Goal: Communication & Community: Share content

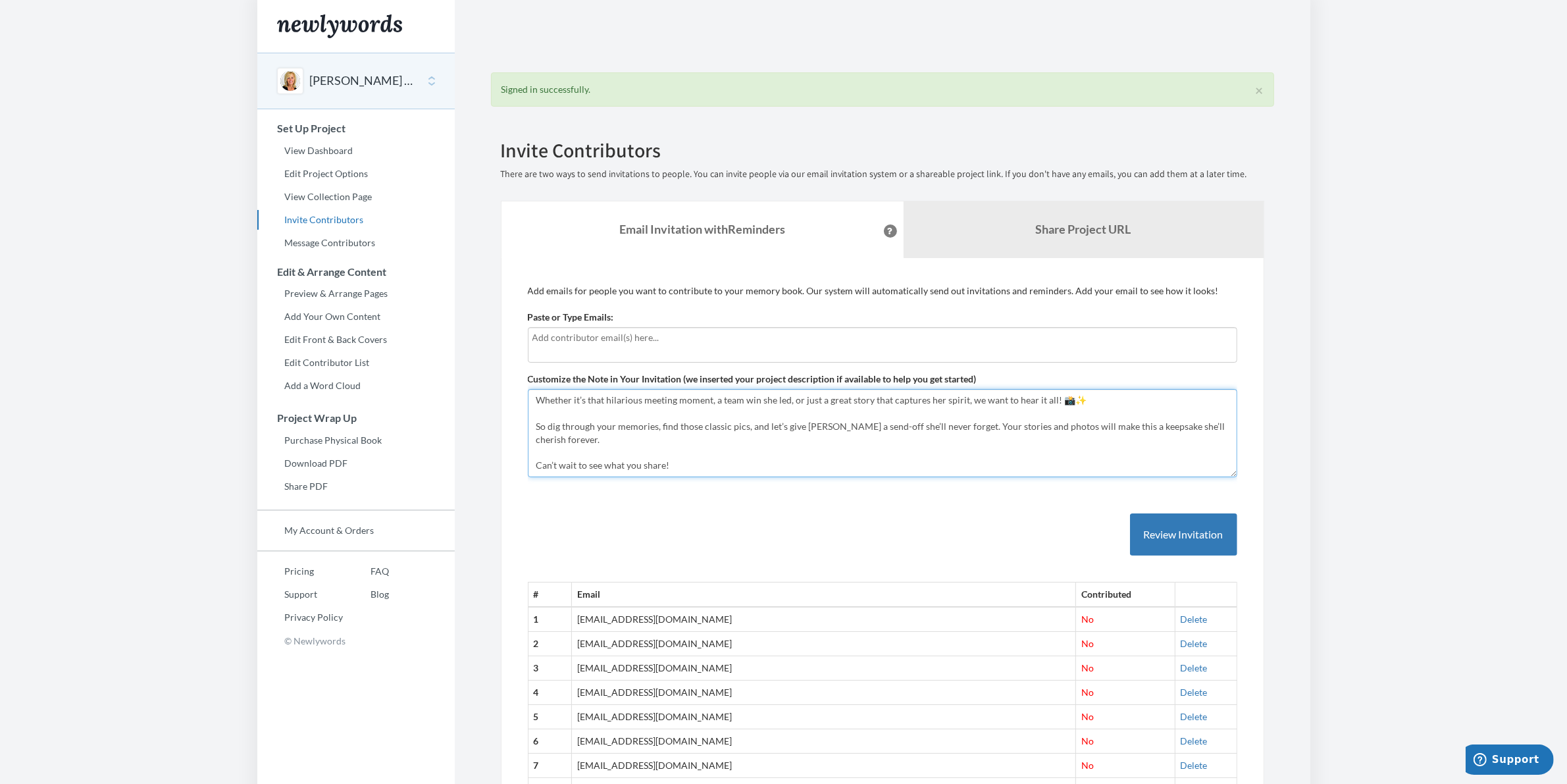
scroll to position [67, 0]
drag, startPoint x: 534, startPoint y: 397, endPoint x: 718, endPoint y: 469, distance: 197.6
click at [718, 469] on textarea "Let’s Celebrate Lynn! 🎉 but shhhhhhh....this is a surprise! After an amazing 34…" at bounding box center [882, 433] width 710 height 88
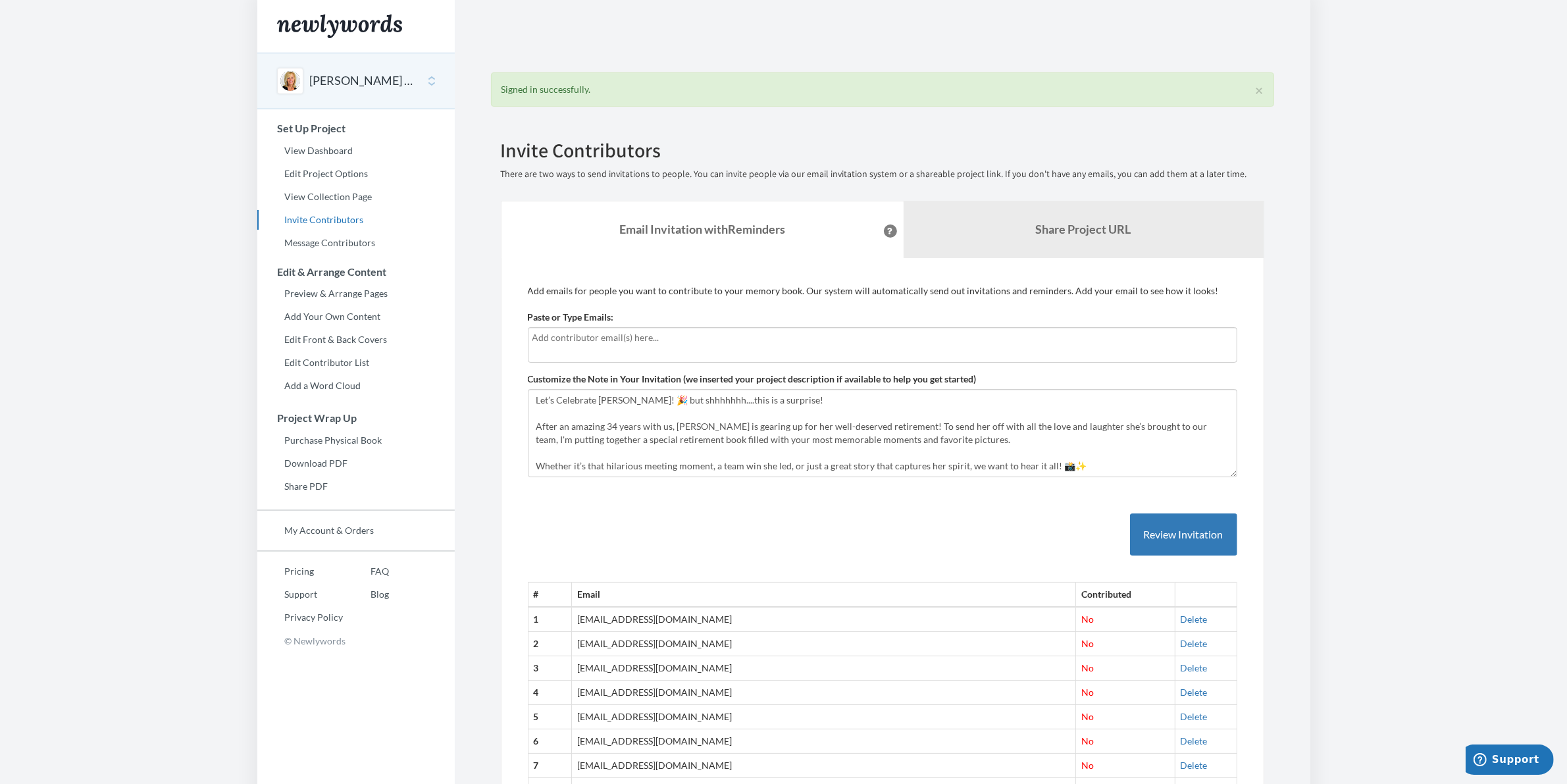
click at [1428, 476] on body "Main menu Lynn Lane's Retirement Select a project Lynn Lane's Retirement Start …" at bounding box center [784, 392] width 1567 height 784
click at [339, 82] on button "[PERSON_NAME] Retirement" at bounding box center [363, 81] width 107 height 17
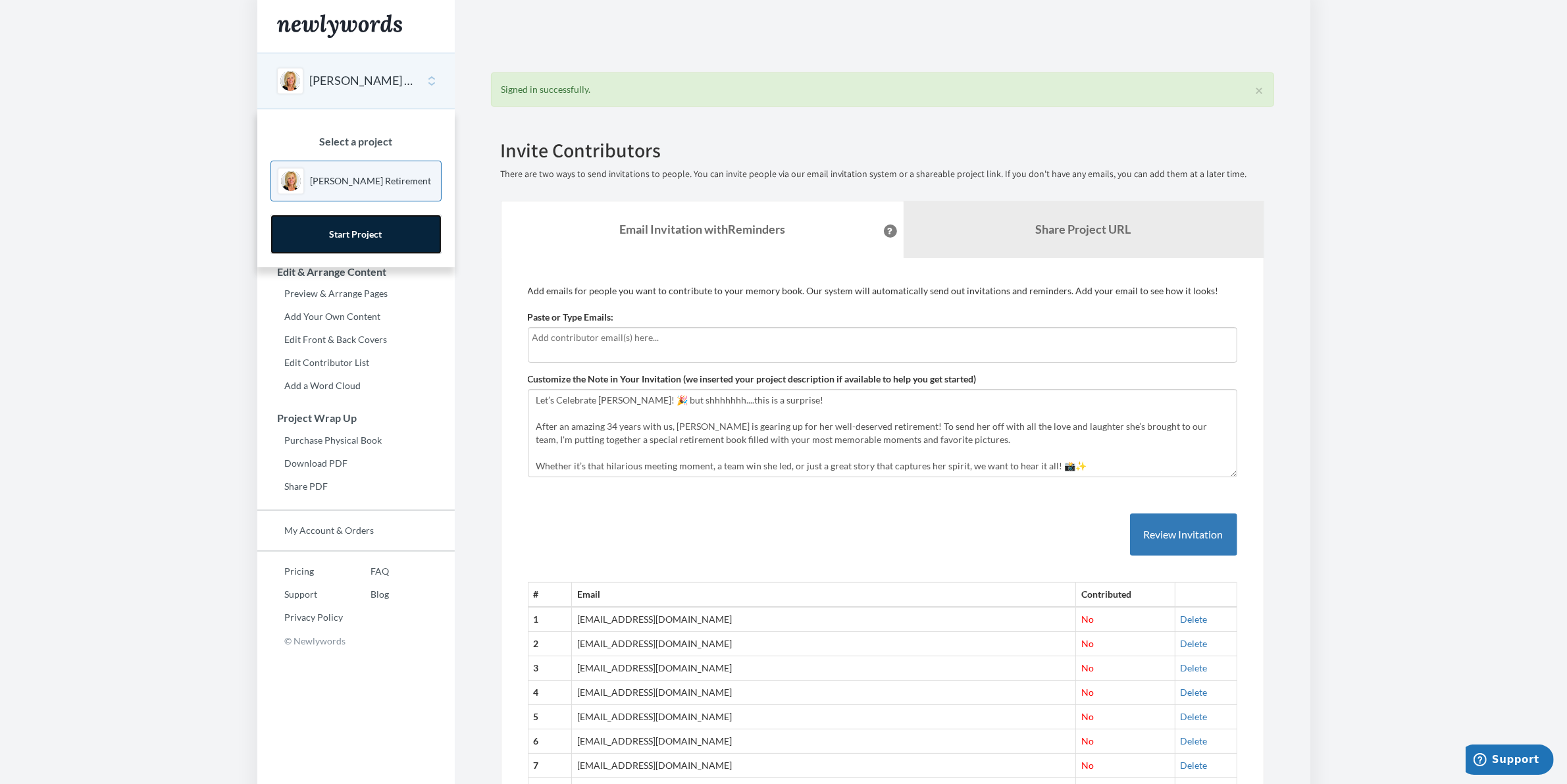
click at [332, 237] on link "Start Project" at bounding box center [356, 234] width 171 height 39
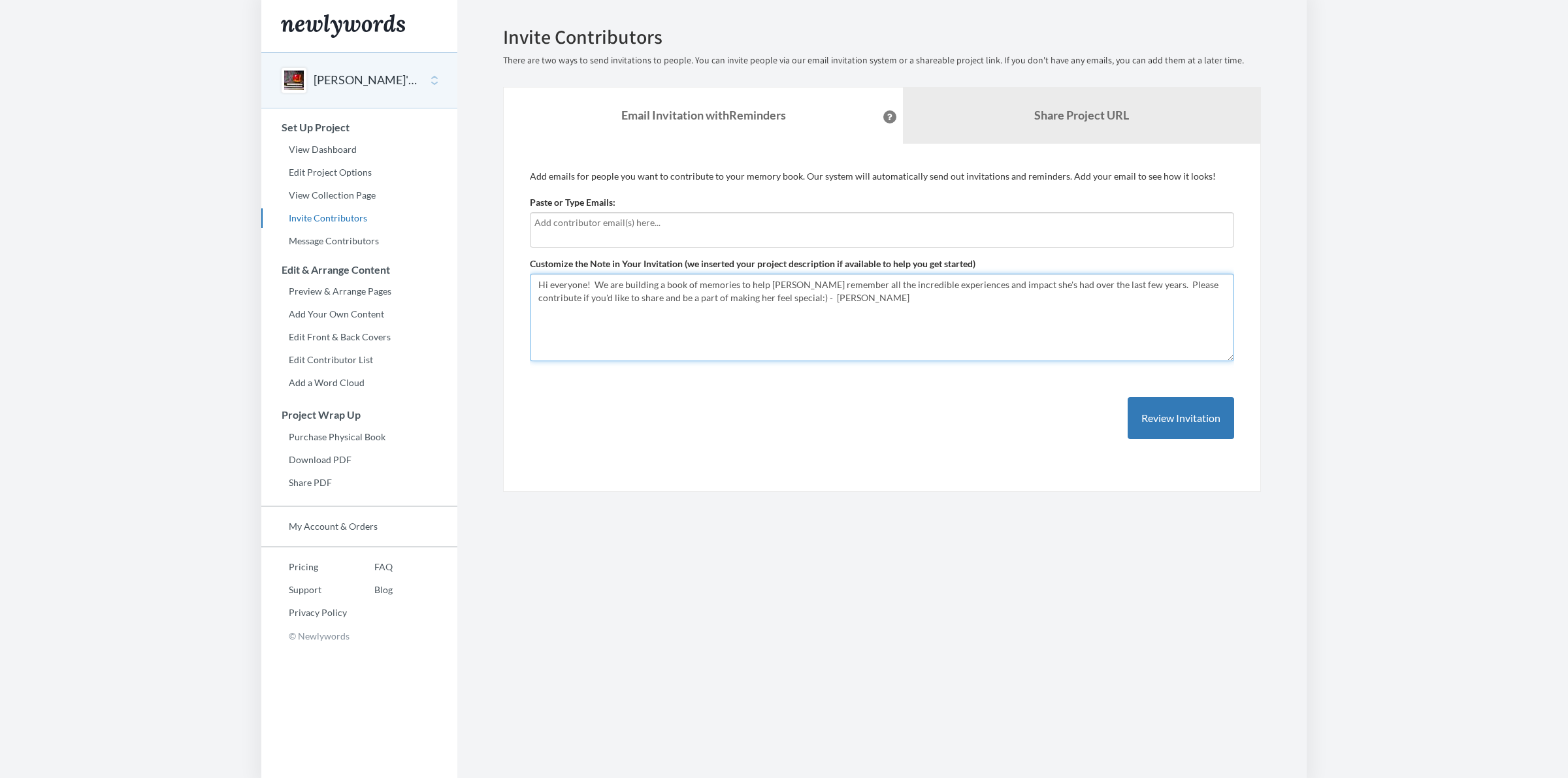
drag, startPoint x: 535, startPoint y: 284, endPoint x: 934, endPoint y: 302, distance: 399.4
click at [944, 302] on textarea "Hi everyone! We are building a book of memories to help [PERSON_NAME] remember …" at bounding box center [882, 317] width 704 height 88
paste textarea "Lore, Ip dol sita, Conse adip el seddoeiu te inc utl et dolo magn aliqu en admi…"
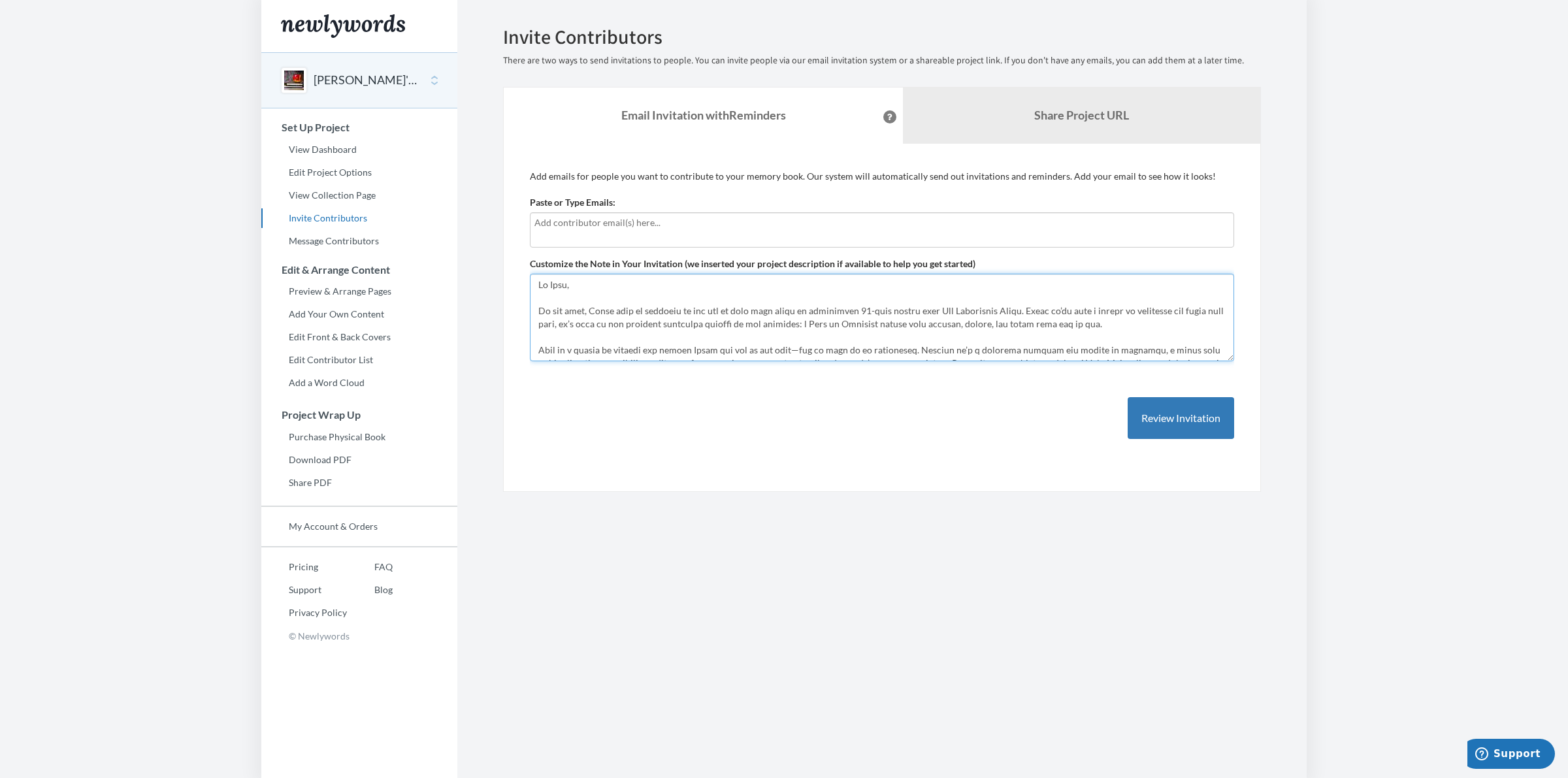
click at [552, 298] on textarea "Hi everyone! We are building a book of memories to help [PERSON_NAME] remember …" at bounding box center [882, 317] width 704 height 88
click at [546, 310] on textarea "Hi everyone! We are building a book of memories to help [PERSON_NAME] remember …" at bounding box center [882, 317] width 704 height 88
click at [546, 311] on textarea "Hi everyone! We are building a book of memories to help [PERSON_NAME] remember …" at bounding box center [882, 317] width 704 height 88
click at [549, 320] on textarea "Hi everyone! We are building a book of memories to help [PERSON_NAME] remember …" at bounding box center [882, 317] width 704 height 88
click at [612, 282] on textarea "Hi everyone! We are building a book of memories to help [PERSON_NAME] remember …" at bounding box center [882, 317] width 704 height 88
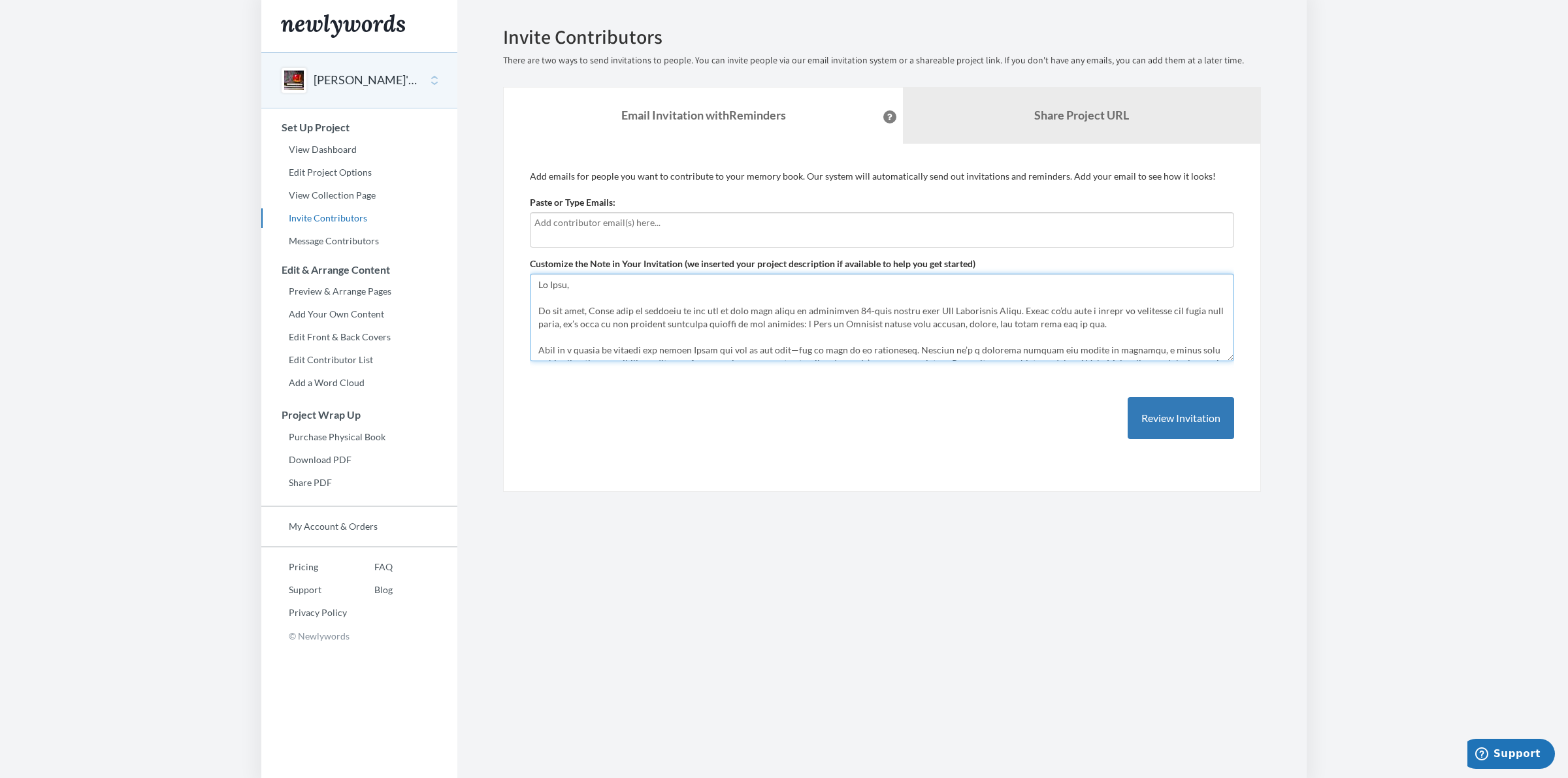
scroll to position [61, 0]
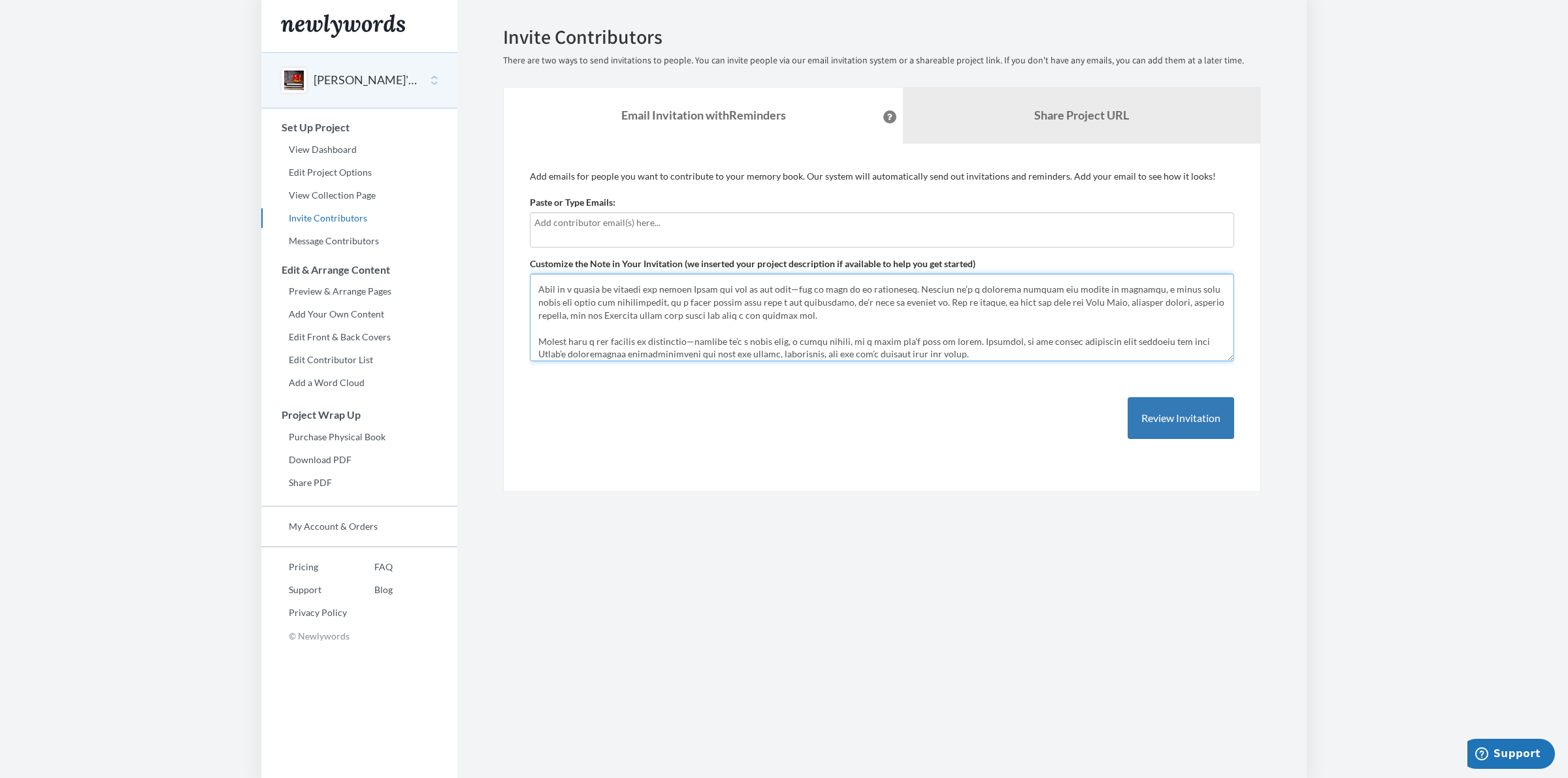
click at [795, 291] on textarea "Hi everyone! We are building a book of memories to help [PERSON_NAME] remember …" at bounding box center [882, 317] width 704 height 88
click at [827, 318] on textarea "Hi everyone! We are building a book of memories to help [PERSON_NAME] remember …" at bounding box center [882, 317] width 704 height 88
drag, startPoint x: 921, startPoint y: 298, endPoint x: 926, endPoint y: 309, distance: 12.1
click at [926, 309] on textarea "Hi everyone! We are building a book of memories to help [PERSON_NAME] remember …" at bounding box center [882, 317] width 704 height 88
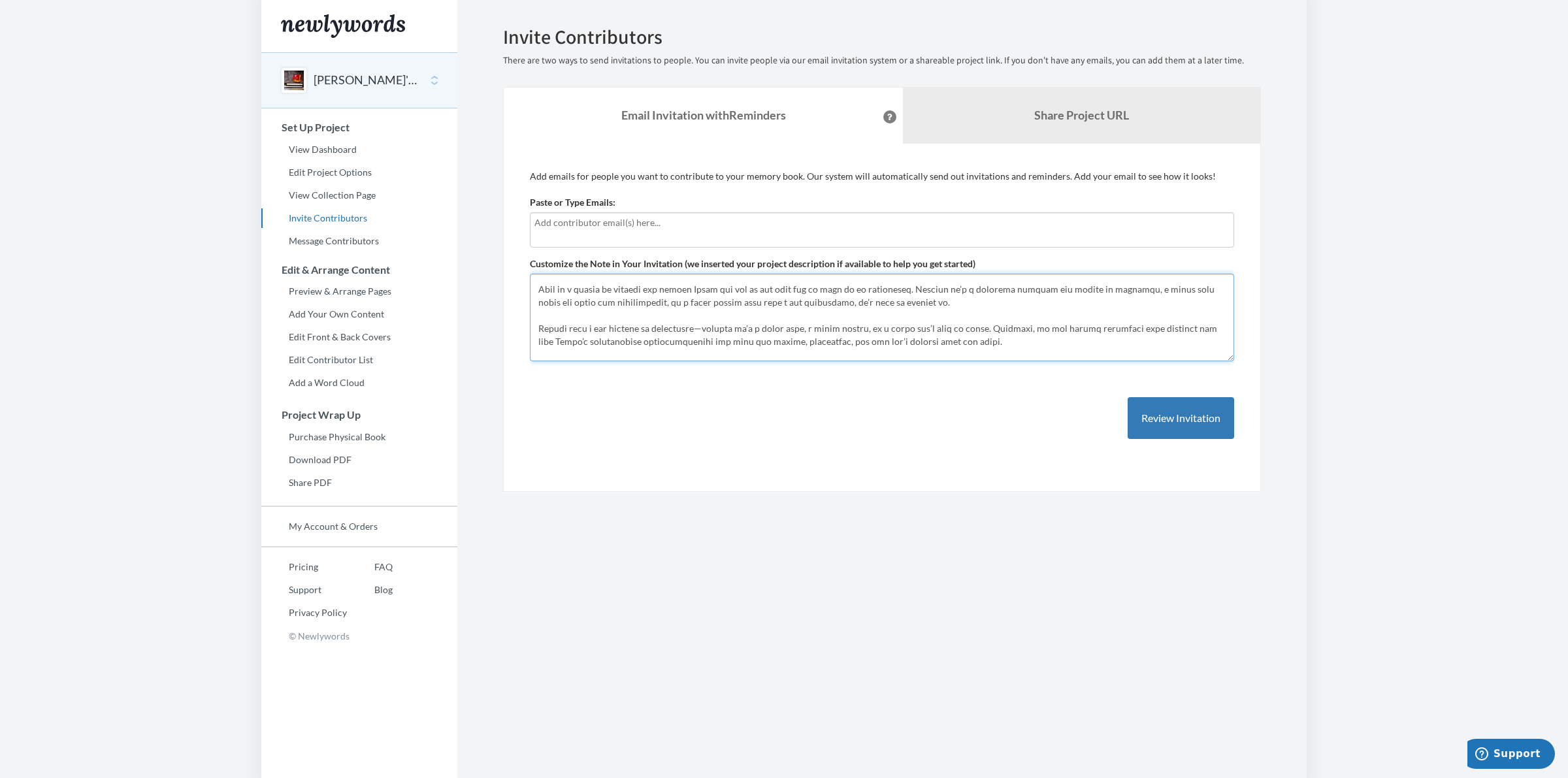
click at [702, 328] on textarea "Hi everyone! We are building a book of memories to help [PERSON_NAME] remember …" at bounding box center [882, 317] width 704 height 88
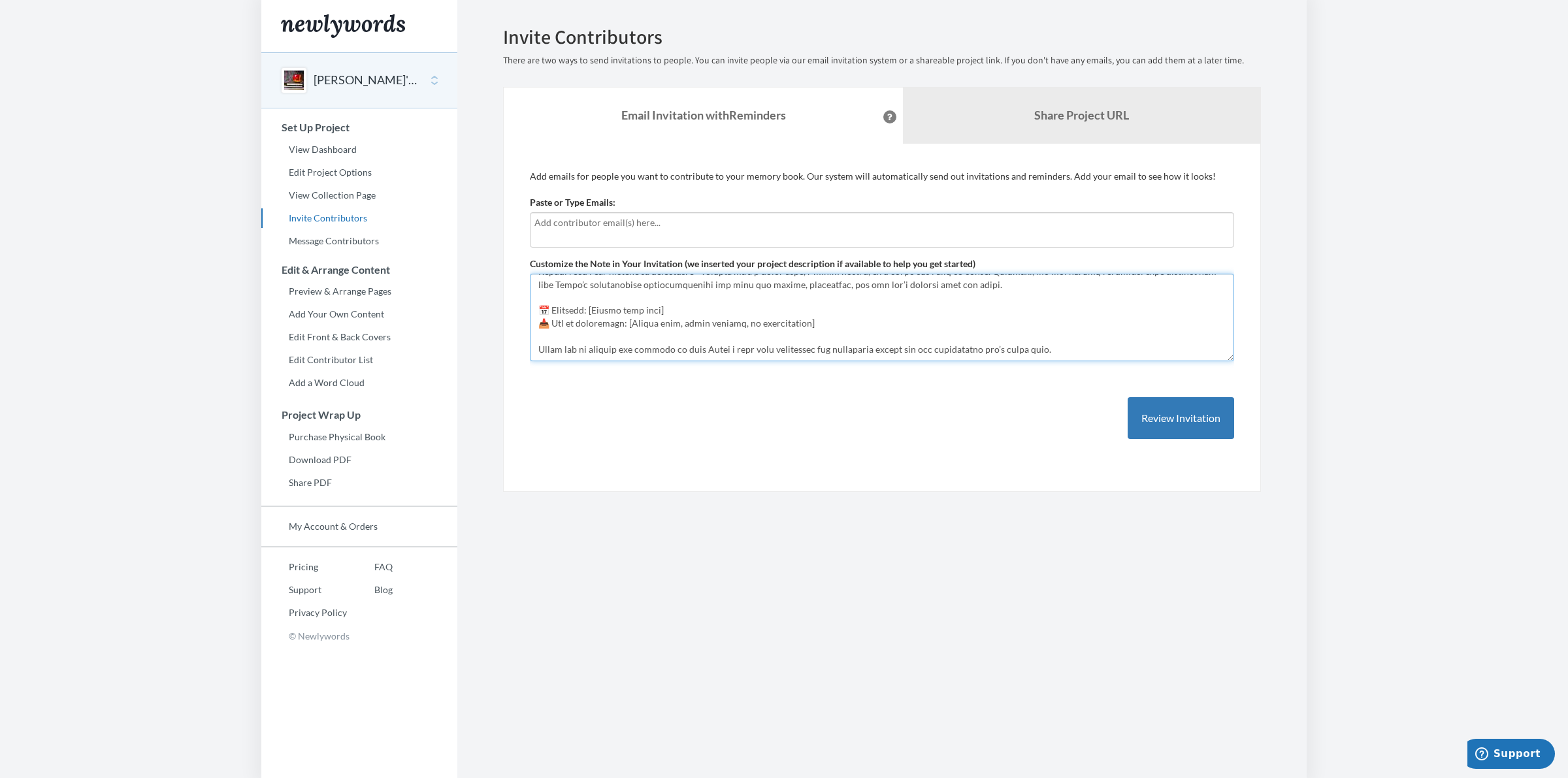
scroll to position [97, 0]
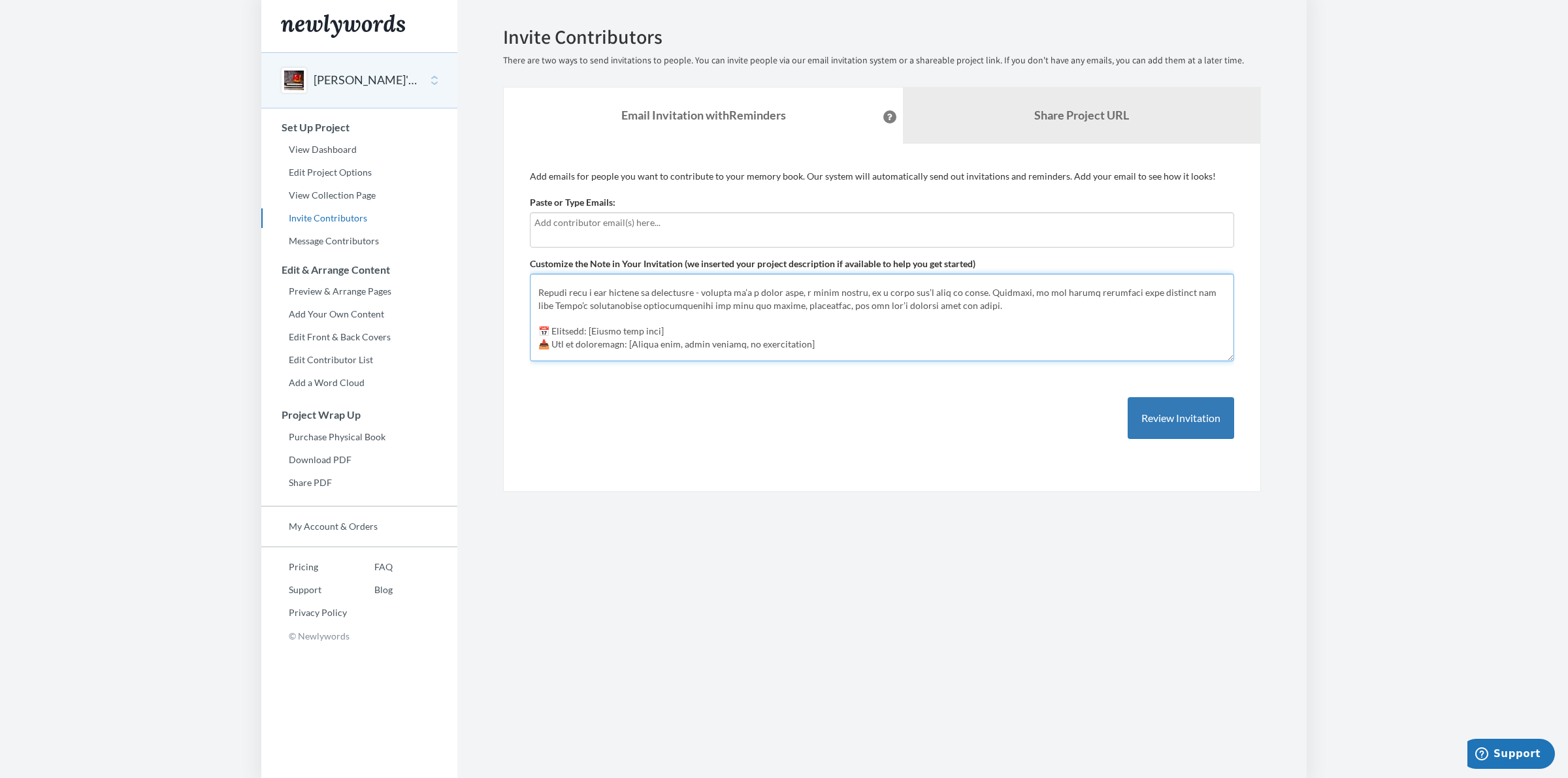
drag, startPoint x: 675, startPoint y: 328, endPoint x: 592, endPoint y: 330, distance: 83.0
click at [592, 330] on textarea "Hi everyone! We are building a book of memories to help [PERSON_NAME] remember …" at bounding box center [882, 317] width 704 height 88
drag, startPoint x: 788, startPoint y: 342, endPoint x: 512, endPoint y: 342, distance: 276.0
click at [512, 342] on div "Add emails for people you want to contribute to your memory book. Our system wi…" at bounding box center [882, 318] width 758 height 349
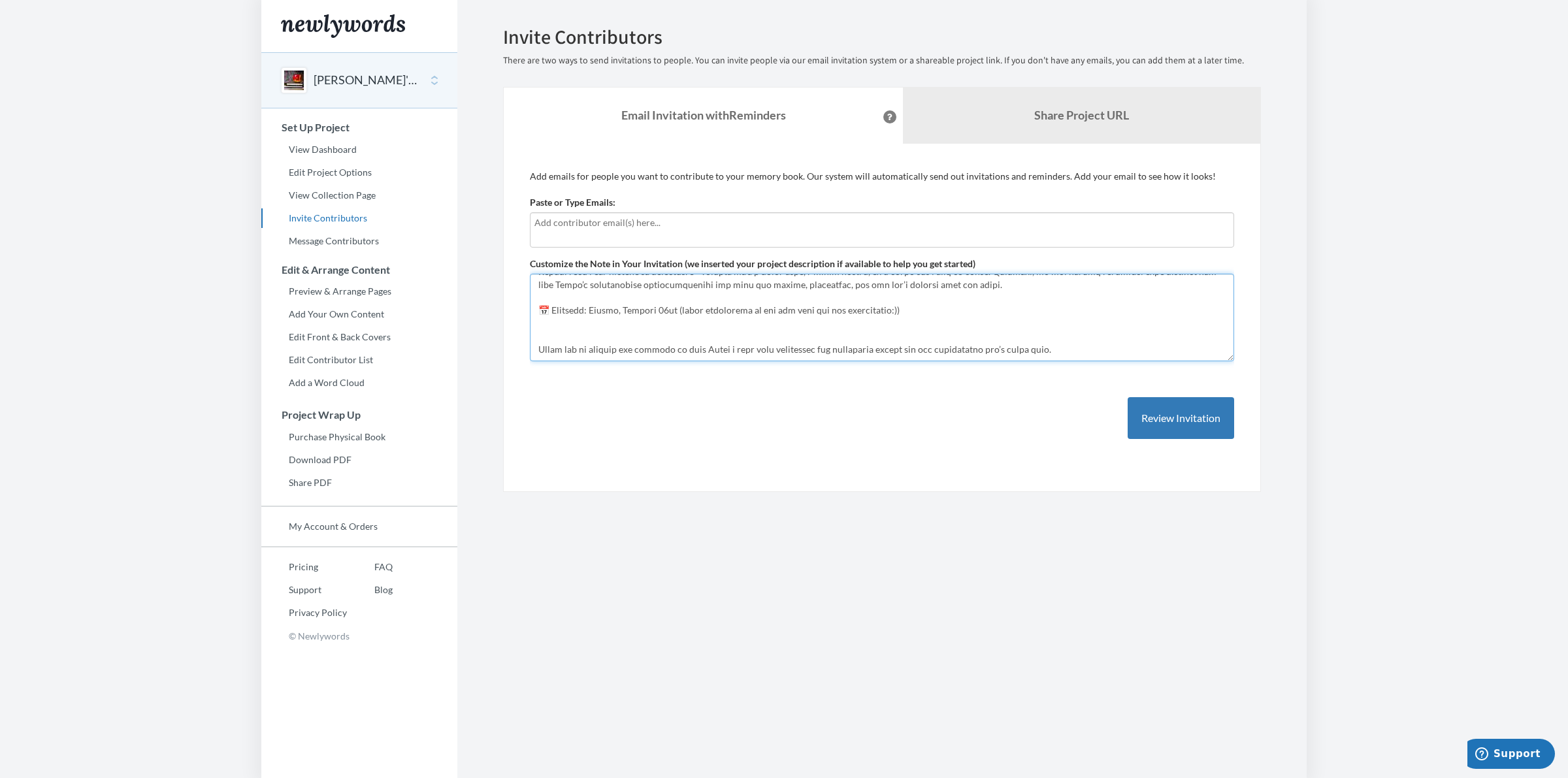
click at [590, 334] on textarea "Hi everyone! We are building a book of memories to help [PERSON_NAME] remember …" at bounding box center [882, 317] width 704 height 88
type textarea "Lo Ipsu, Do sit amet, Conse adip el seddoeiu te inc utl et dolo magn aliqu en a…"
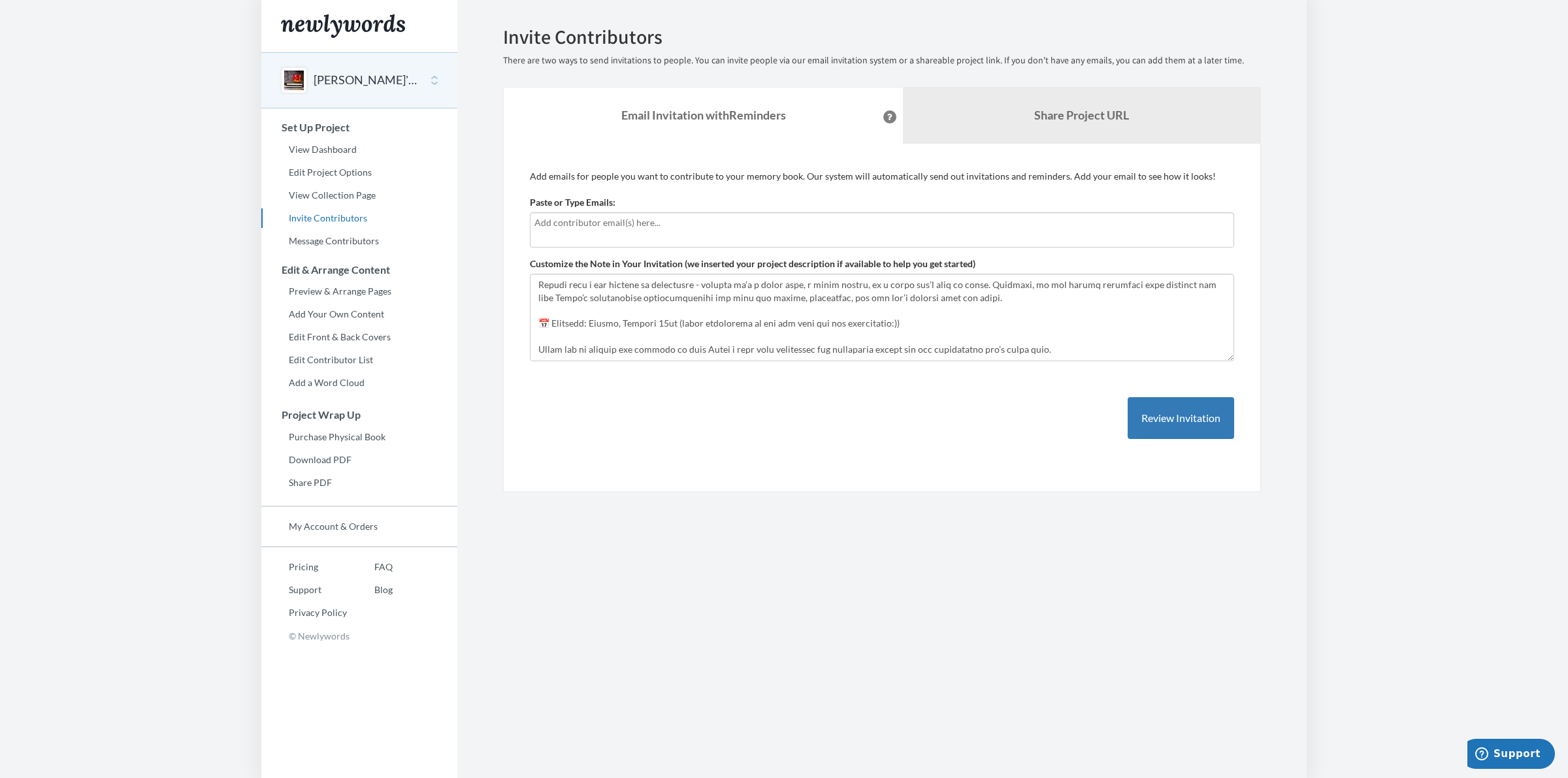
click at [784, 230] on div at bounding box center [882, 230] width 704 height 35
click at [1365, 400] on body "Main menu [PERSON_NAME]'s Retirement Book Select a project [PERSON_NAME]'s Reti…" at bounding box center [784, 389] width 1568 height 778
click at [713, 223] on input "text" at bounding box center [882, 222] width 695 height 14
click at [1387, 215] on body "Main menu [PERSON_NAME]'s Retirement Book Select a project [PERSON_NAME]'s Reti…" at bounding box center [784, 389] width 1568 height 778
click at [1041, 115] on b "Share Project URL" at bounding box center [1081, 115] width 94 height 14
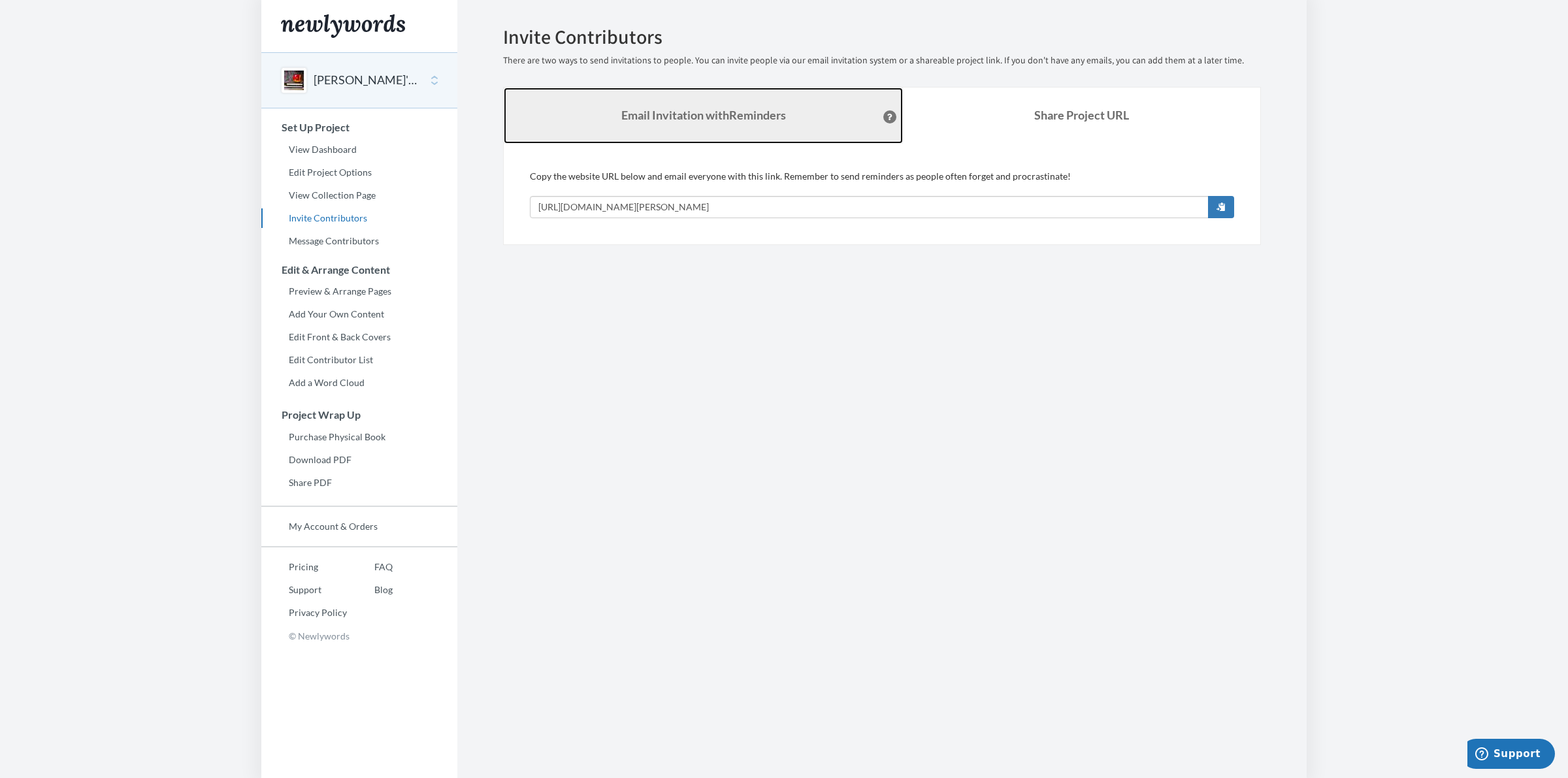
click at [649, 120] on strong "Email Invitation with Reminders" at bounding box center [704, 115] width 164 height 14
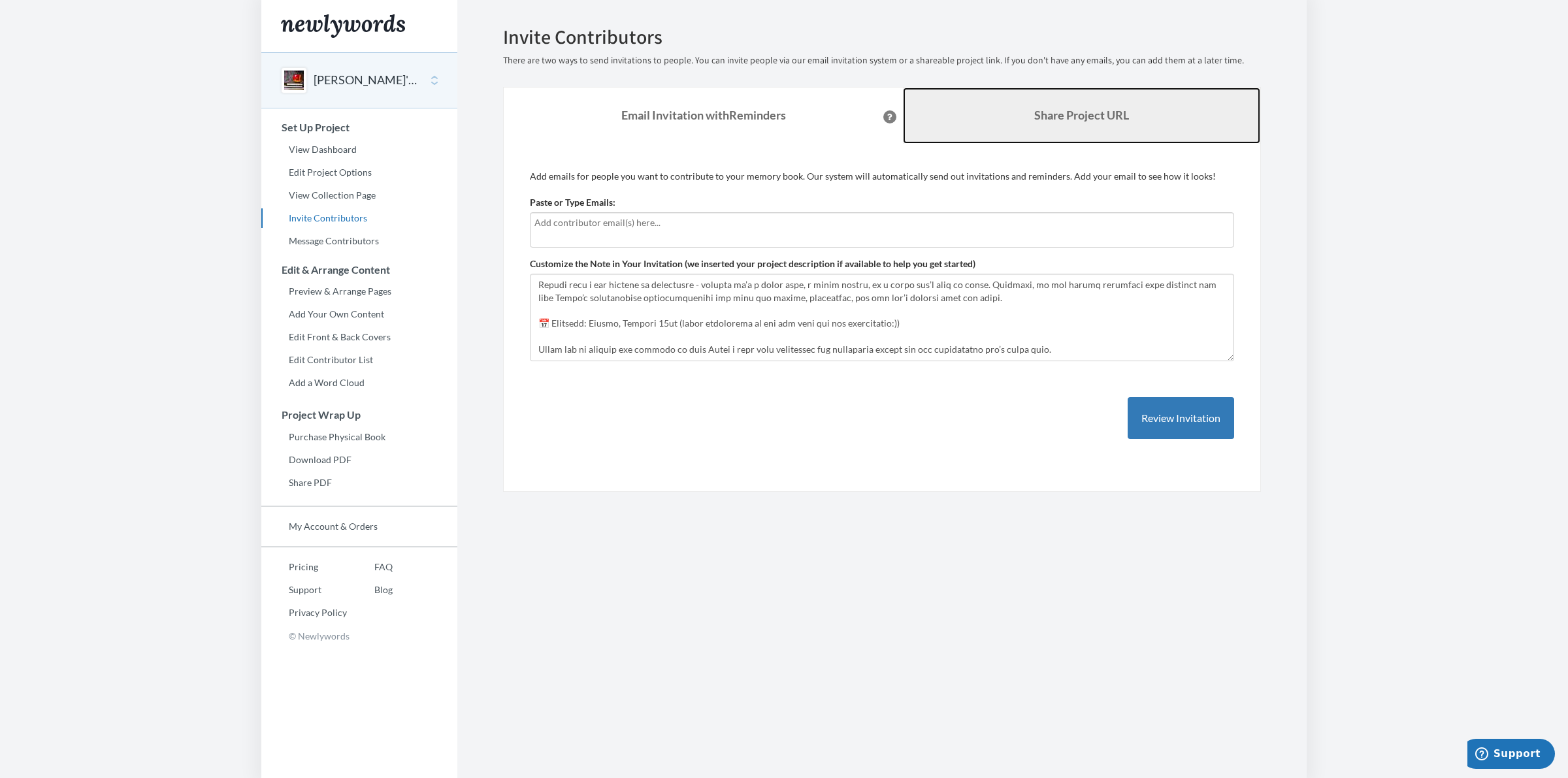
click at [1084, 114] on b "Share Project URL" at bounding box center [1081, 115] width 94 height 14
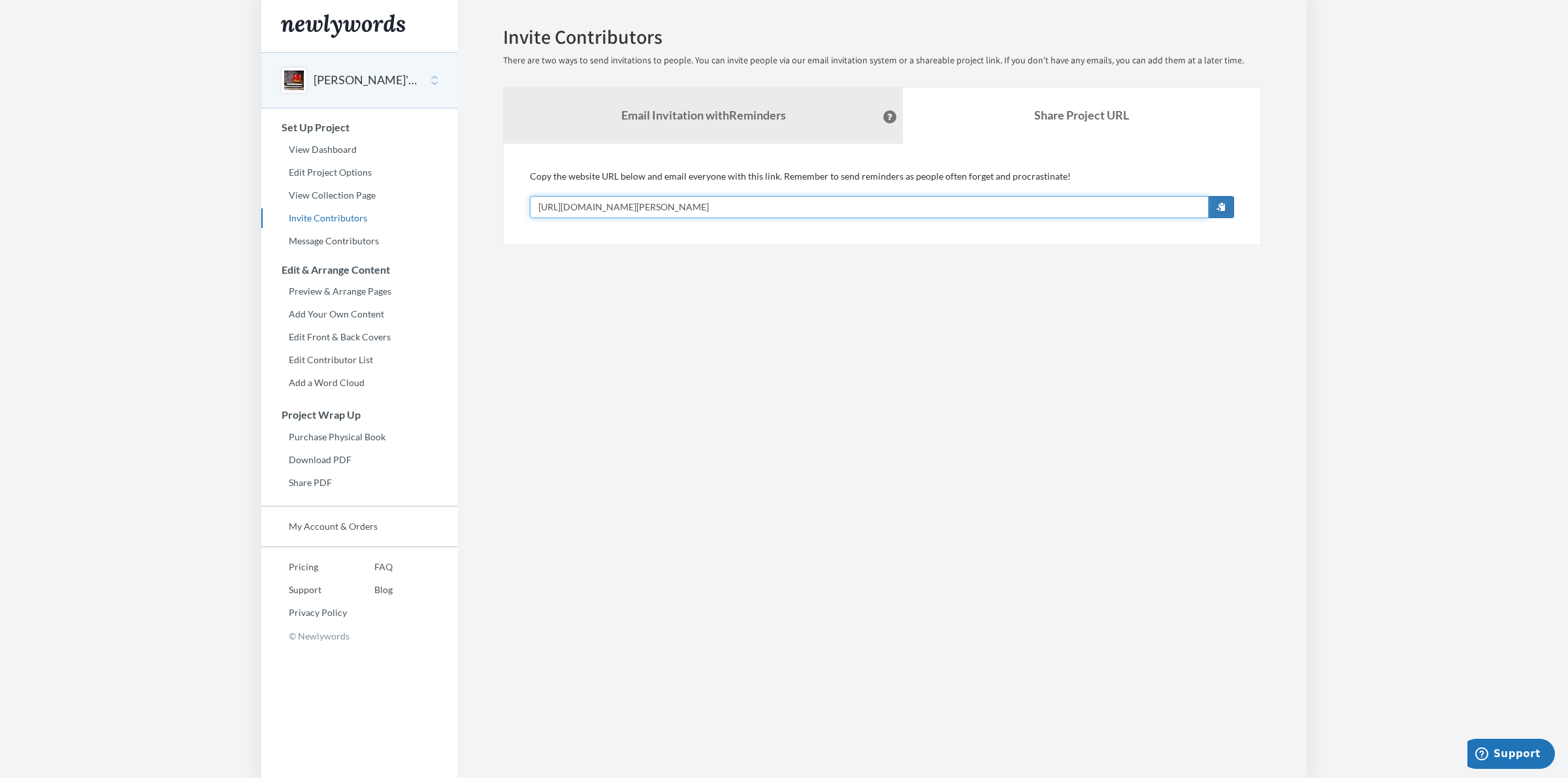
drag, startPoint x: 539, startPoint y: 206, endPoint x: 794, endPoint y: 210, distance: 255.0
click at [794, 210] on input "[URL][DOMAIN_NAME][PERSON_NAME]" at bounding box center [869, 206] width 679 height 22
click at [655, 109] on strong "Email Invitation with Reminders" at bounding box center [704, 115] width 164 height 14
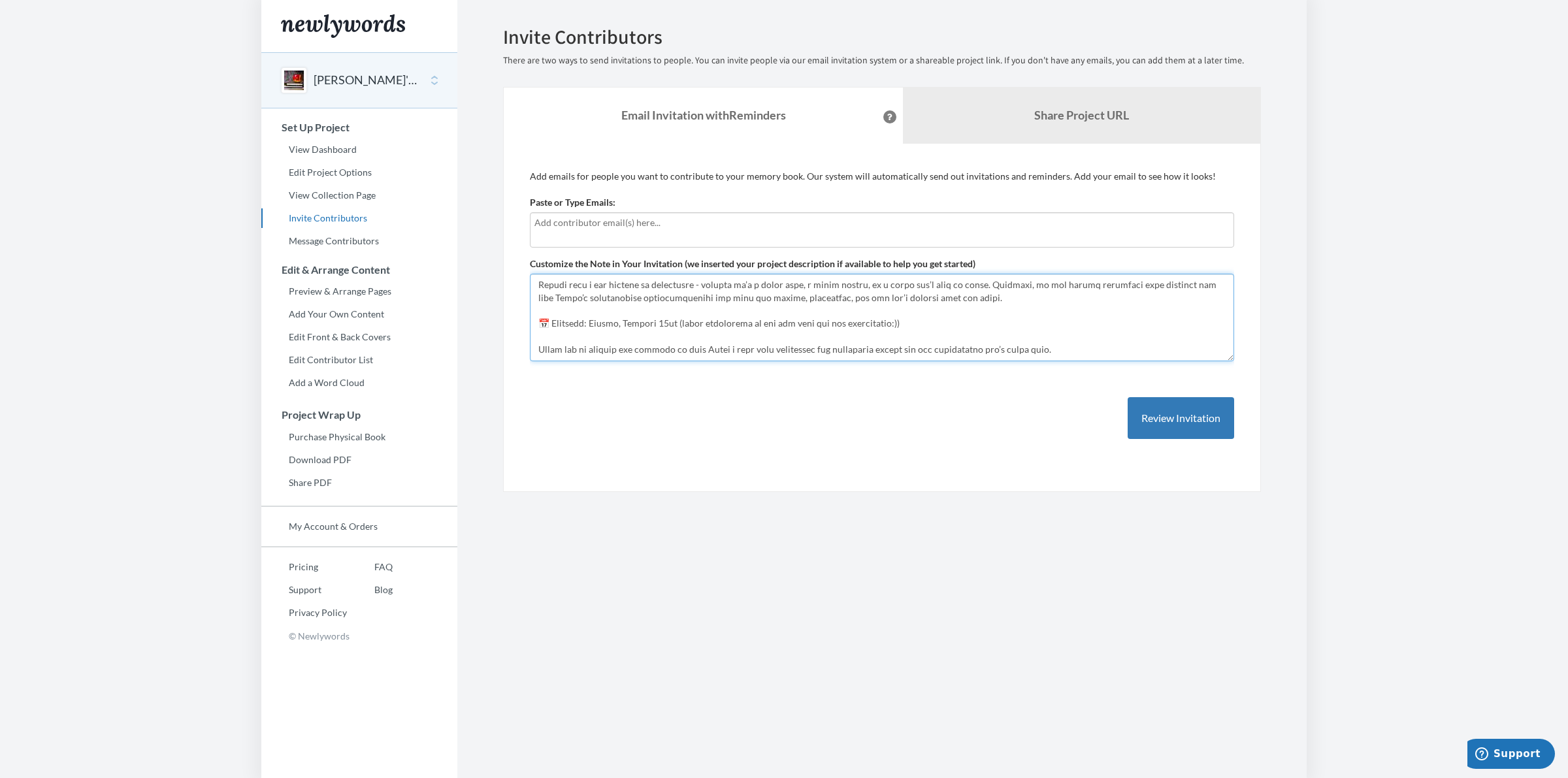
click at [613, 301] on textarea "Hi everyone! We are building a book of memories to help [PERSON_NAME] remember …" at bounding box center [882, 317] width 704 height 88
drag, startPoint x: 539, startPoint y: 285, endPoint x: 683, endPoint y: 361, distance: 162.8
click at [683, 361] on div "Add emails for people you want to contribute to your memory book. Our system wi…" at bounding box center [882, 317] width 704 height 296
drag, startPoint x: 536, startPoint y: 286, endPoint x: 1196, endPoint y: 362, distance: 664.4
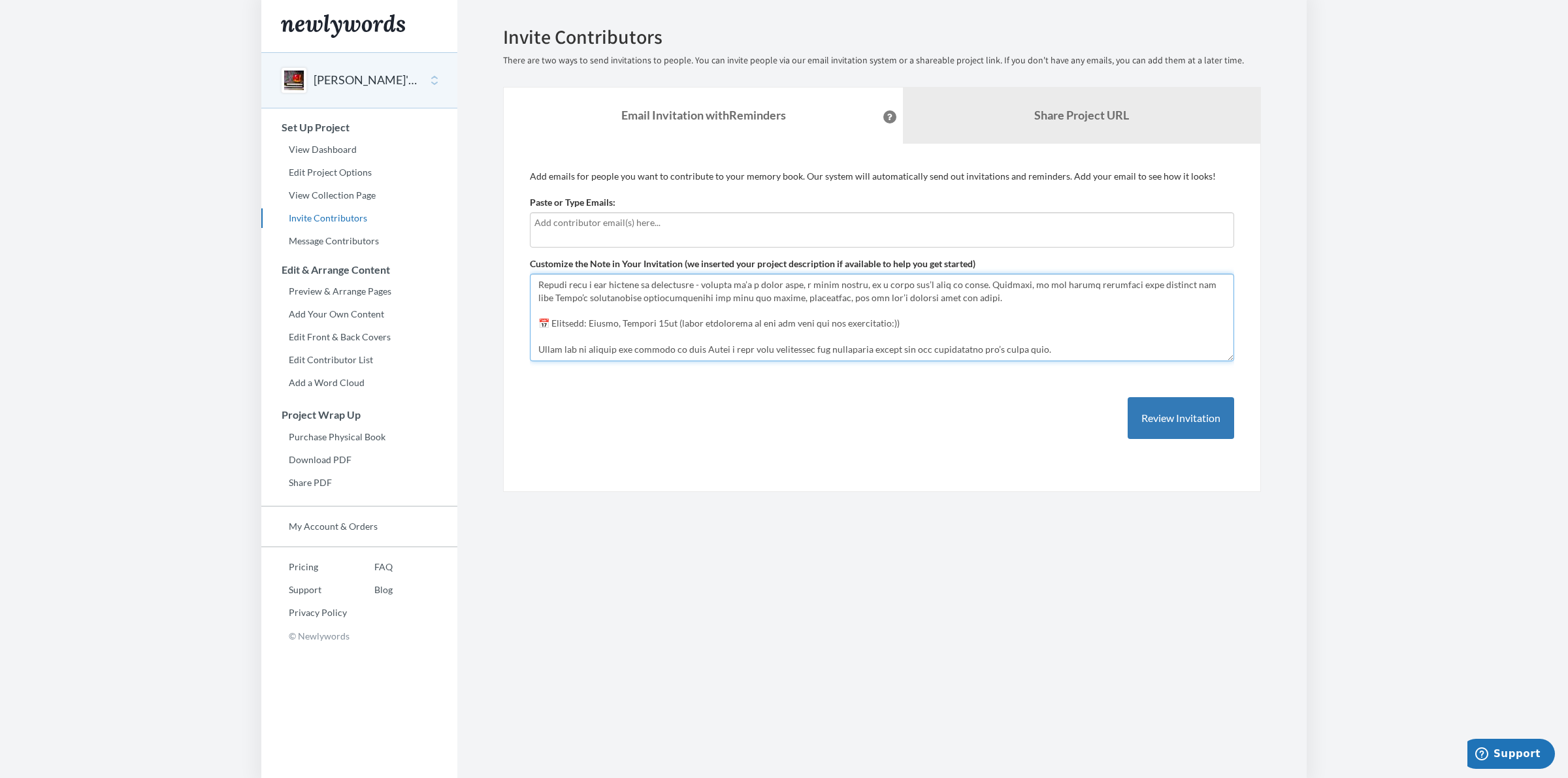
click at [1196, 362] on div "Add emails for people you want to contribute to your memory book. Our system wi…" at bounding box center [882, 317] width 704 height 296
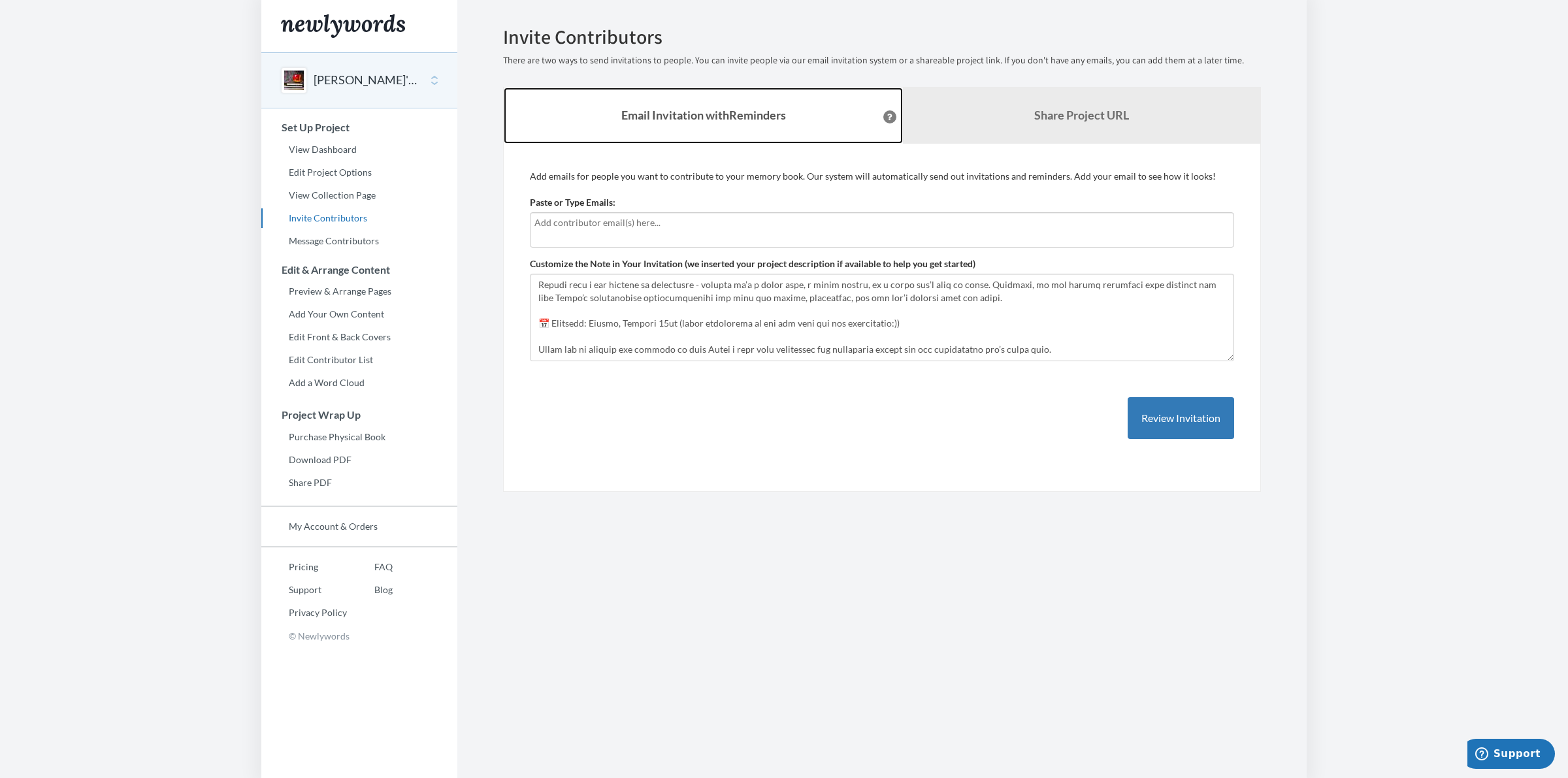
click at [670, 118] on strong "Email Invitation with Reminders" at bounding box center [704, 115] width 164 height 14
click at [678, 113] on strong "Email Invitation with Reminders" at bounding box center [704, 115] width 164 height 14
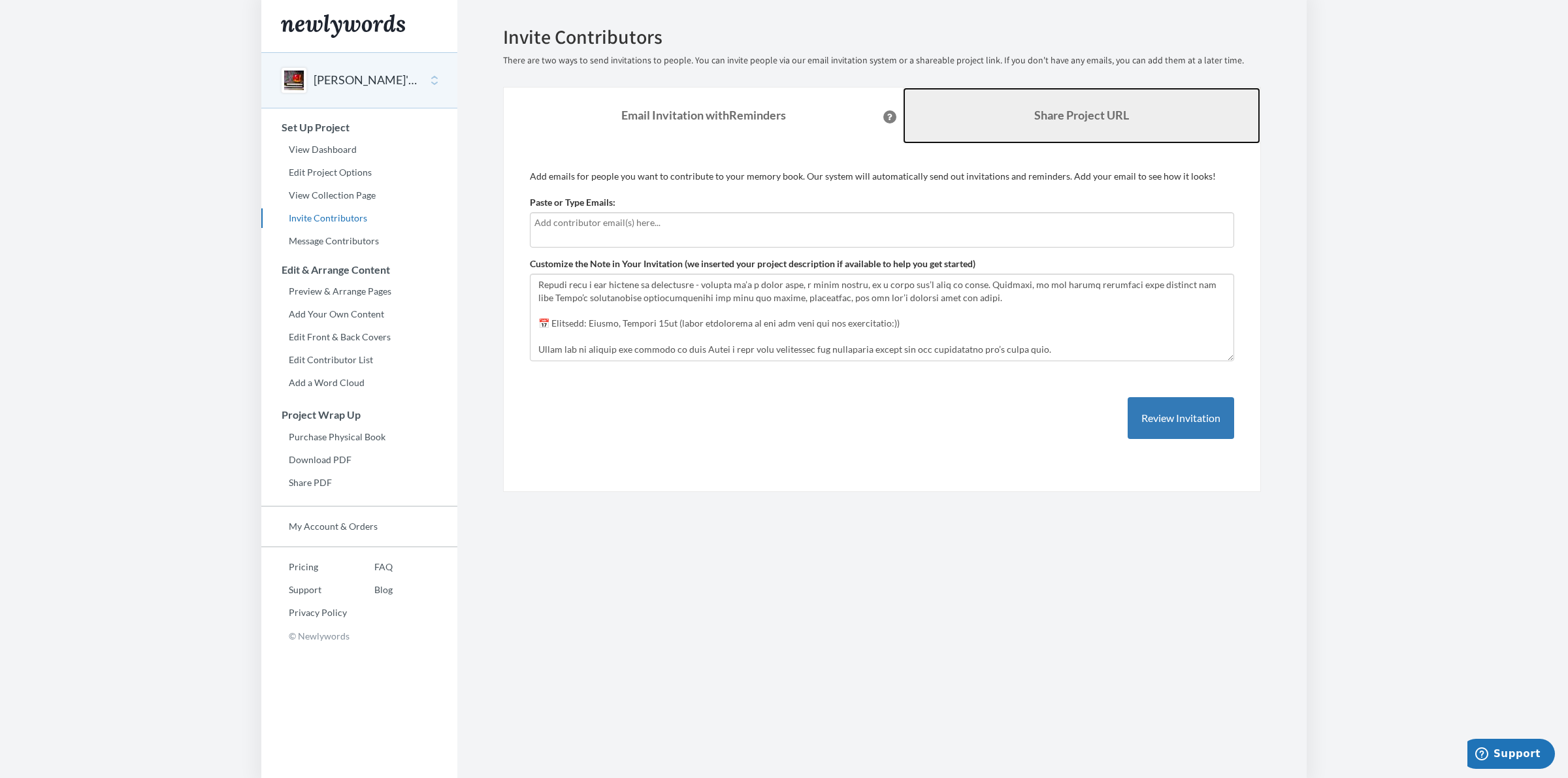
click at [990, 119] on link "Share Project URL" at bounding box center [1081, 116] width 357 height 56
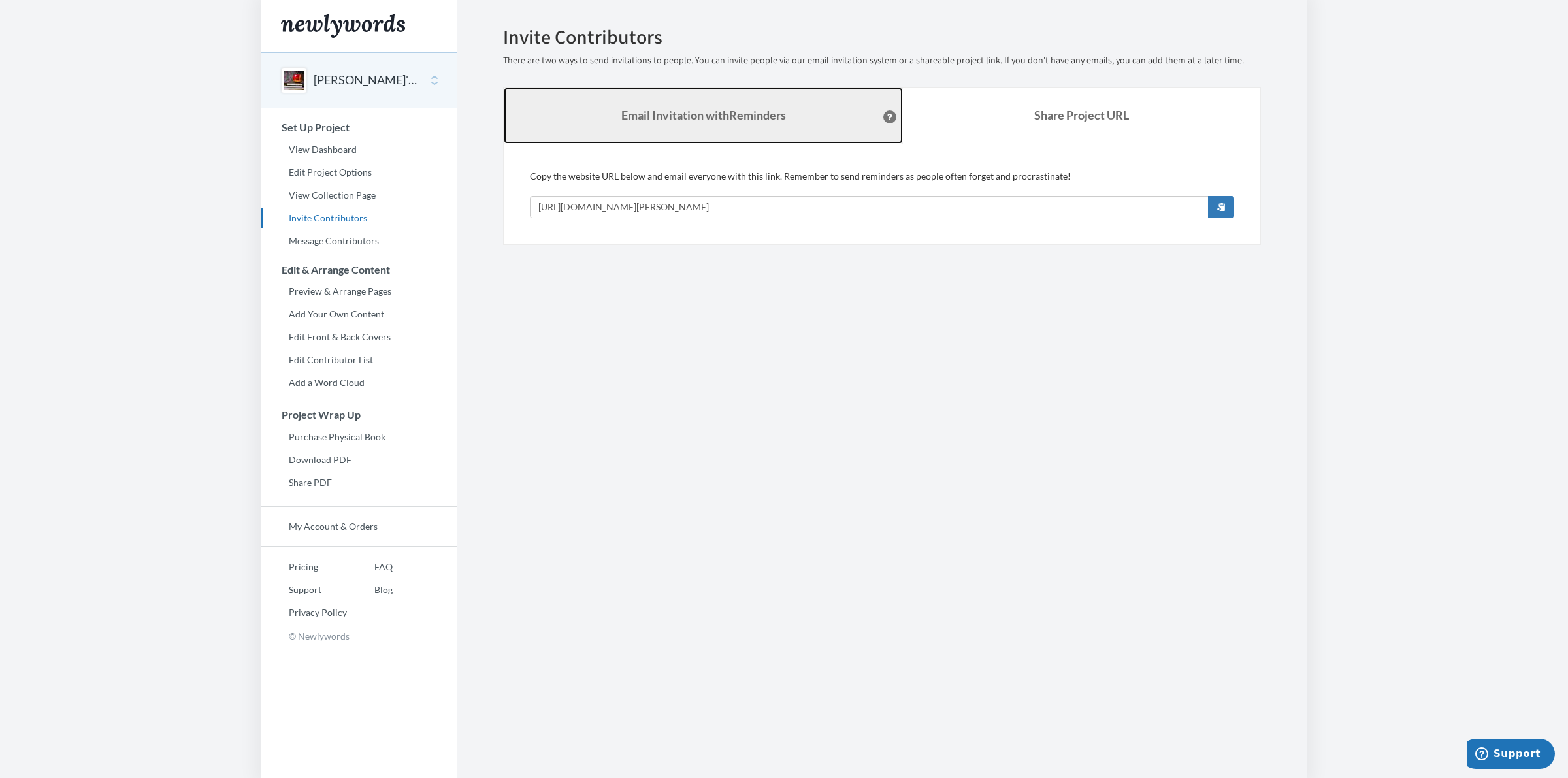
click at [657, 122] on strong "Email Invitation with Reminders" at bounding box center [704, 115] width 164 height 14
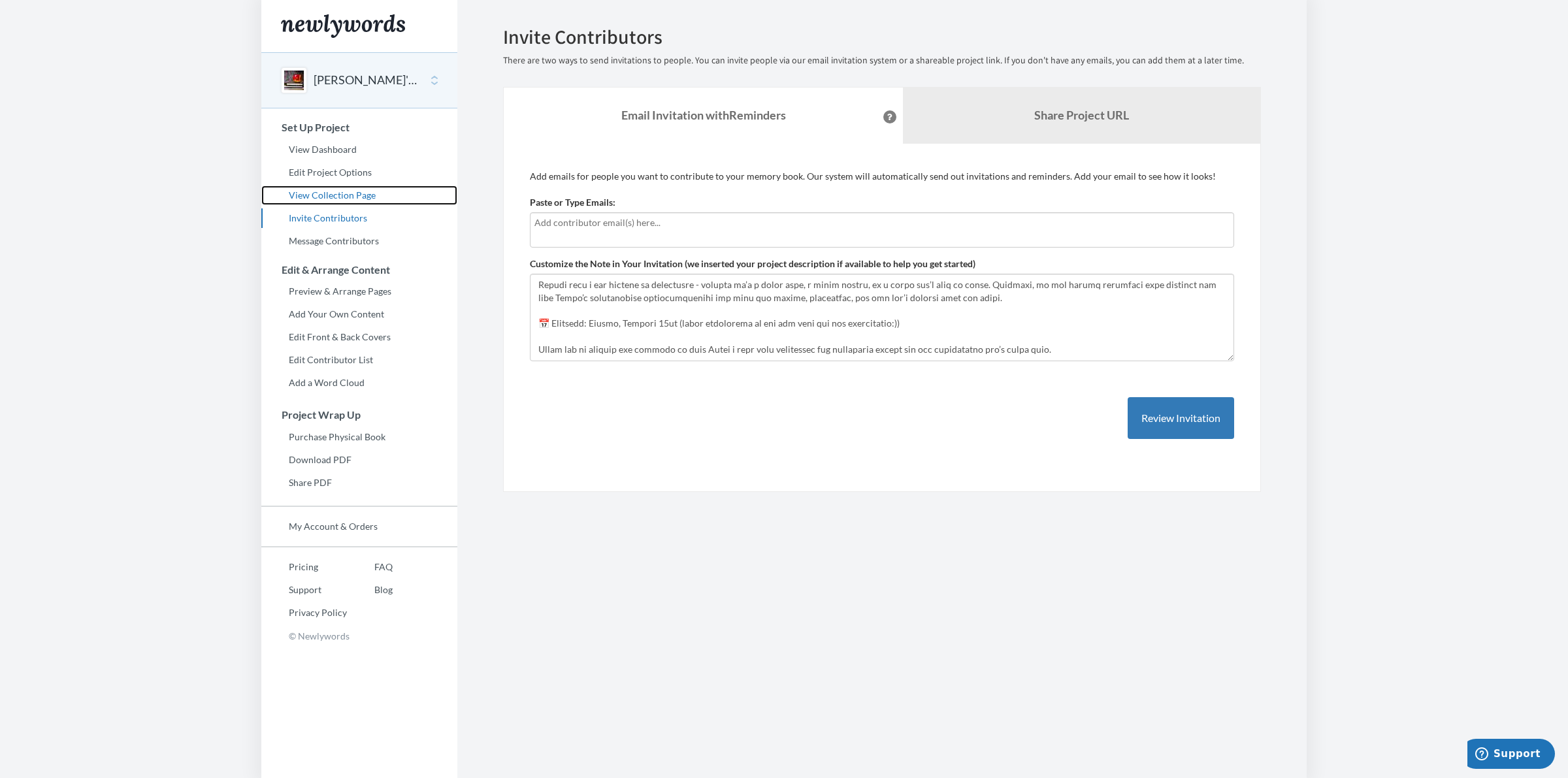
click at [320, 194] on link "View Collection Page" at bounding box center [359, 196] width 196 height 20
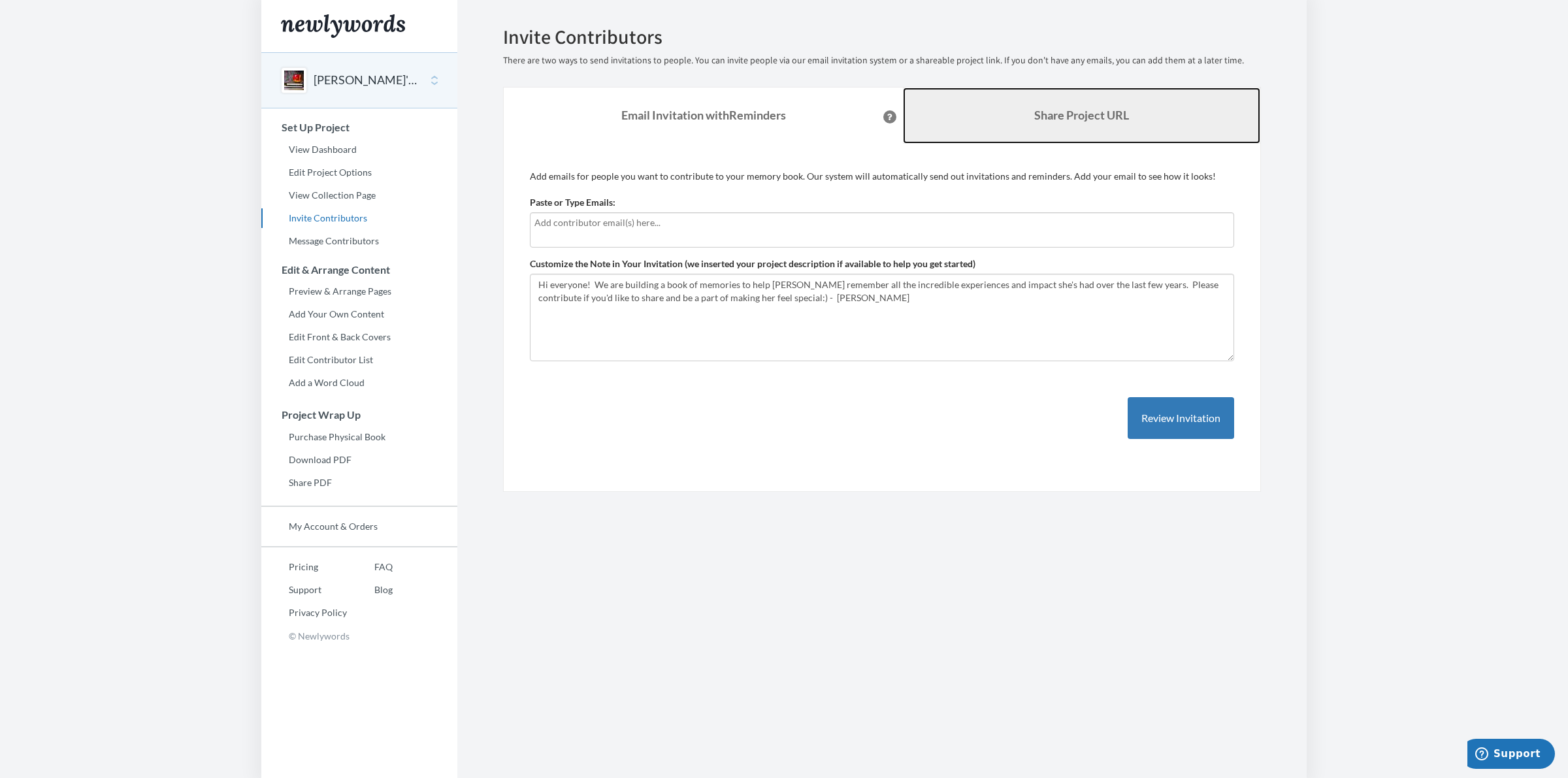
click at [1069, 136] on link "Share Project URL" at bounding box center [1081, 116] width 357 height 56
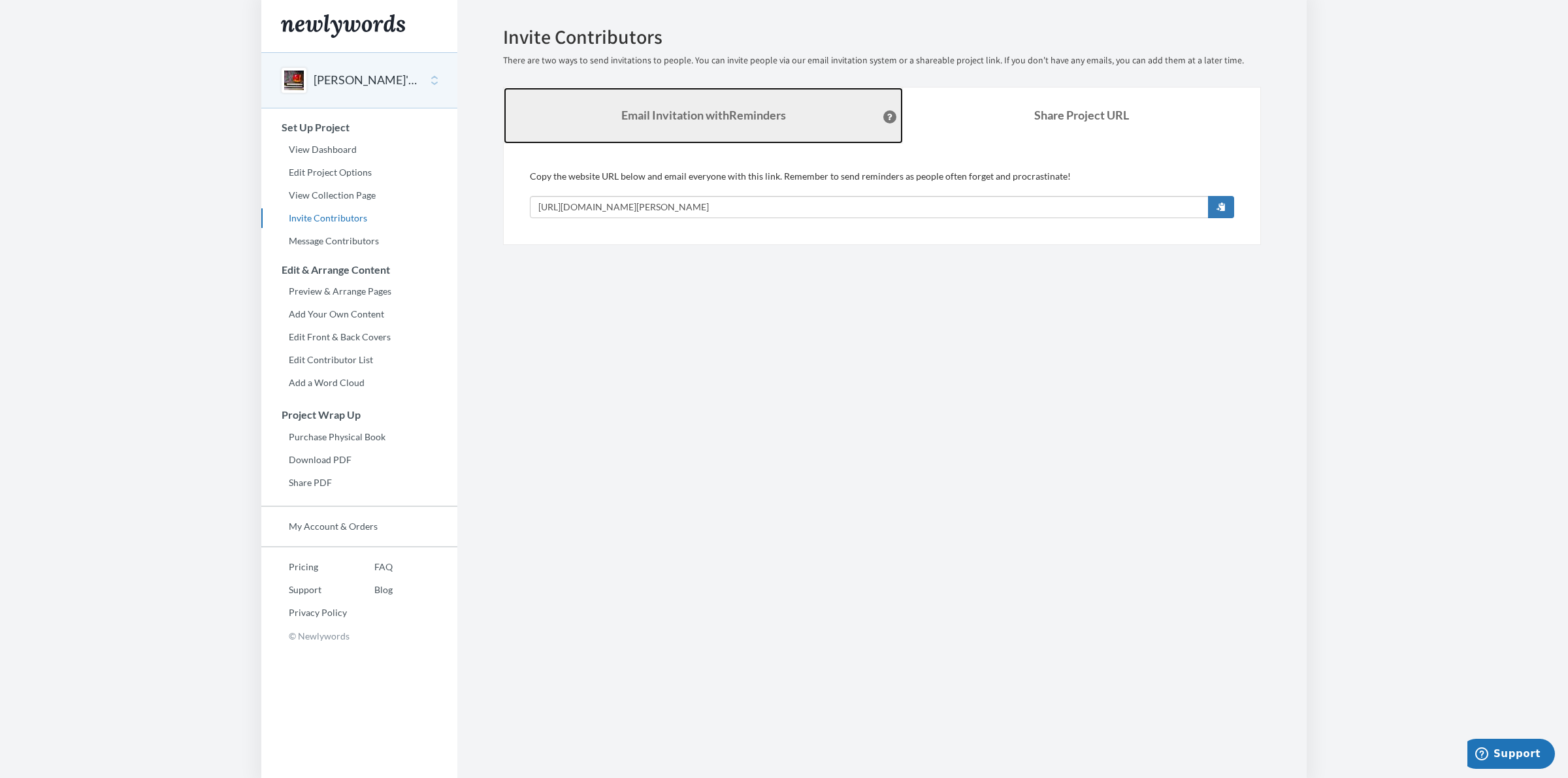
click at [638, 114] on strong "Email Invitation with Reminders" at bounding box center [704, 115] width 164 height 14
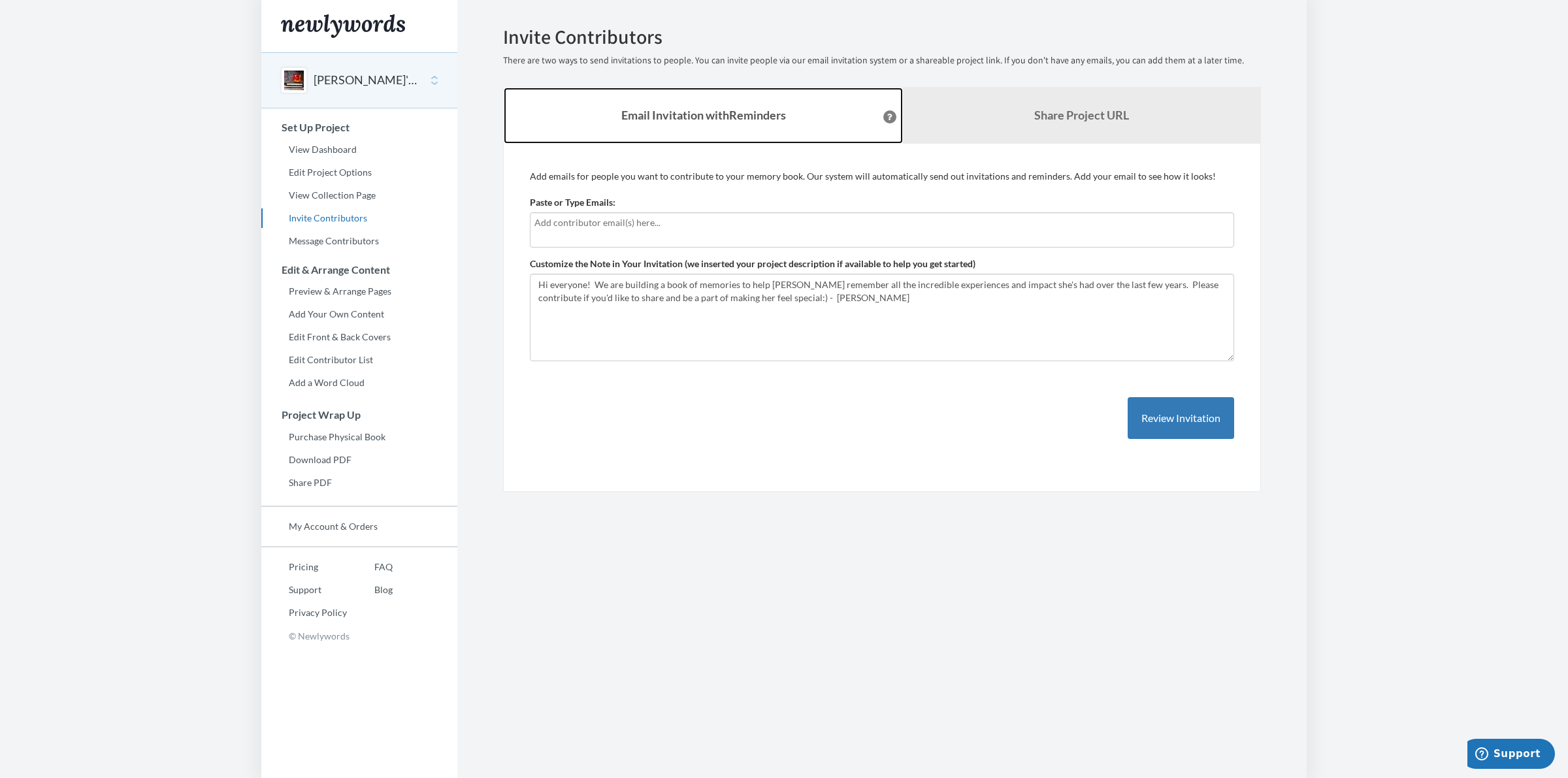
click at [743, 117] on strong "Email Invitation with Reminders" at bounding box center [704, 115] width 164 height 14
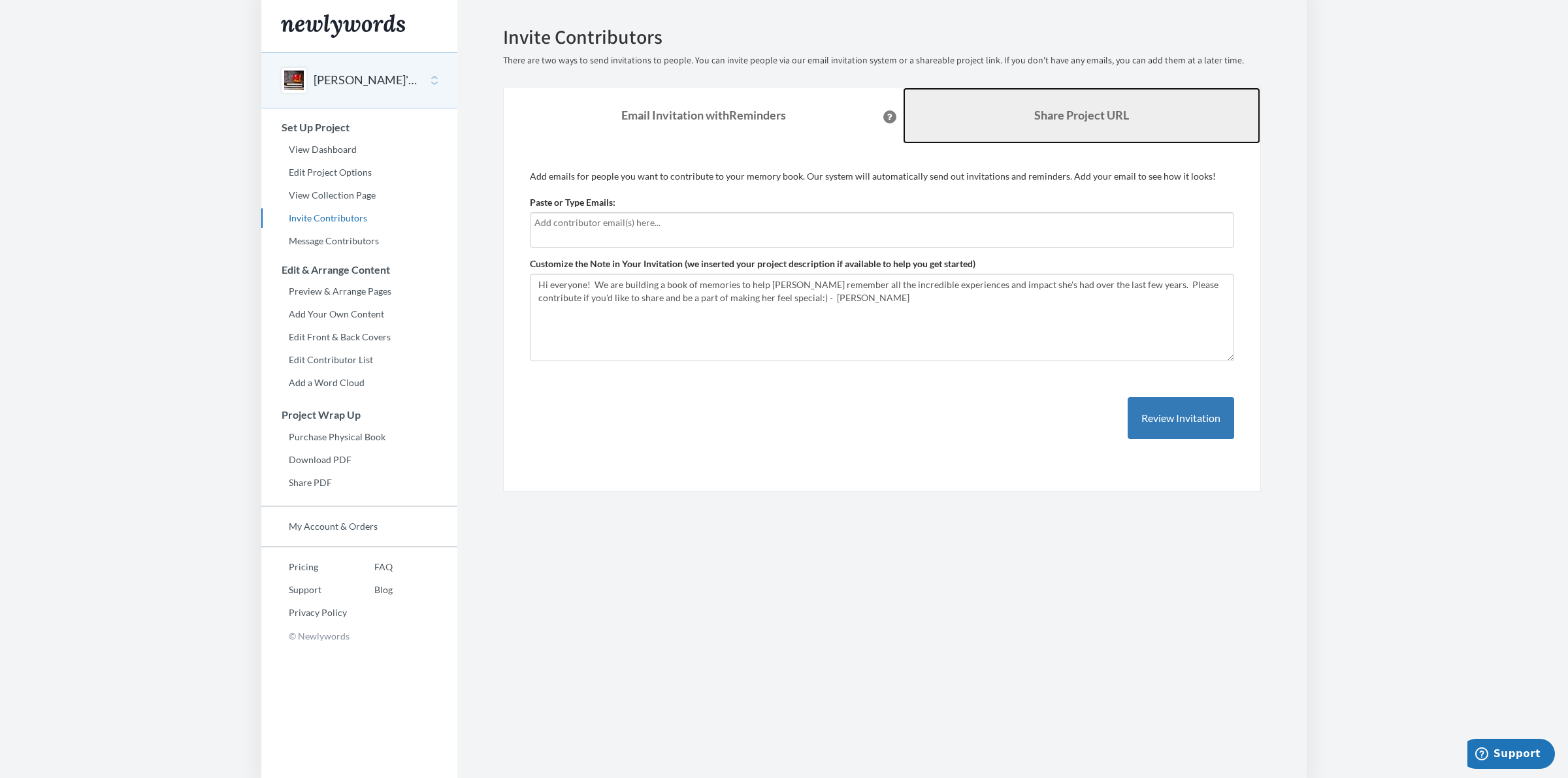
click at [1090, 122] on link "Share Project URL" at bounding box center [1081, 116] width 357 height 56
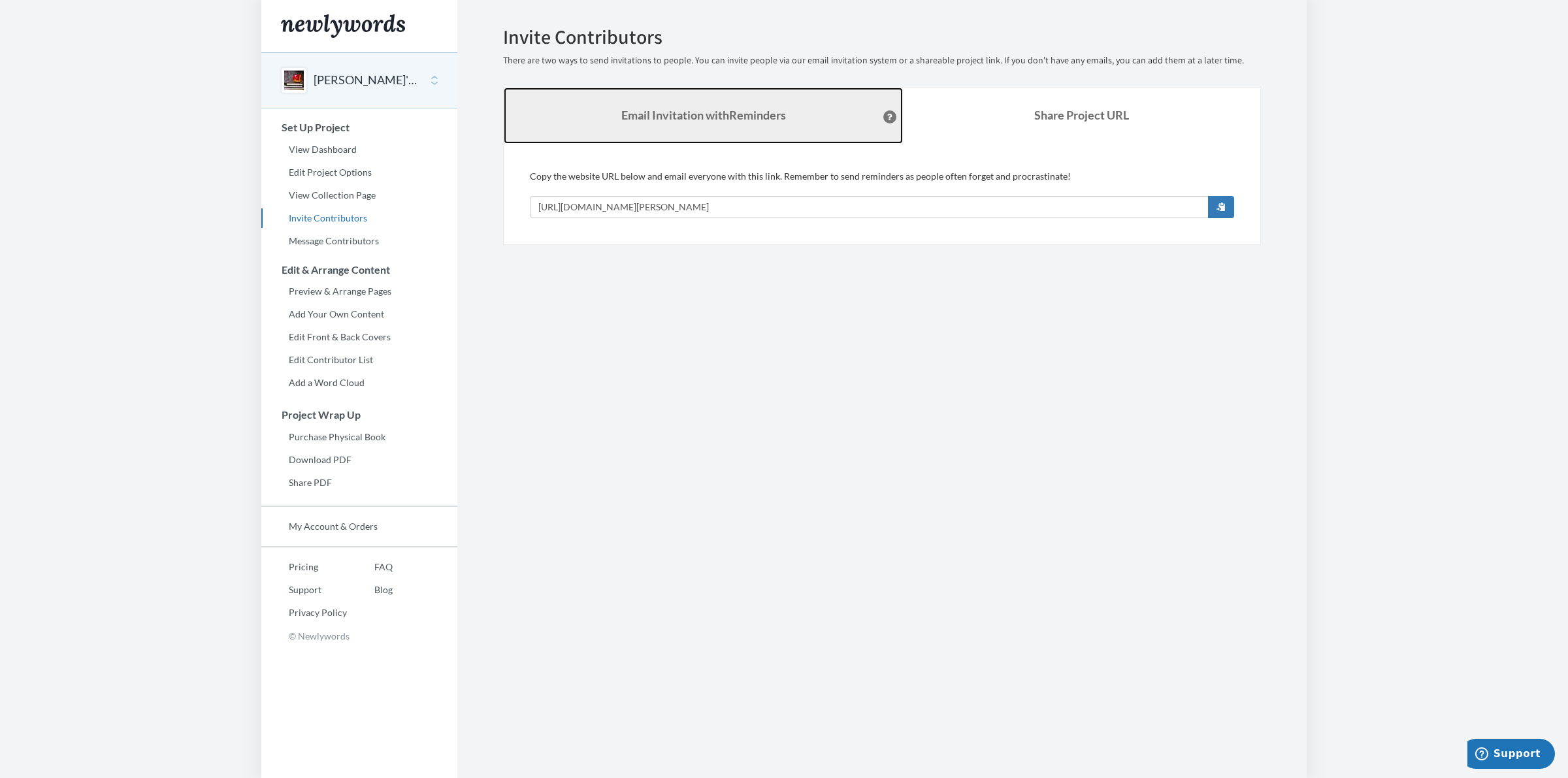
click at [712, 119] on strong "Email Invitation with Reminders" at bounding box center [704, 115] width 164 height 14
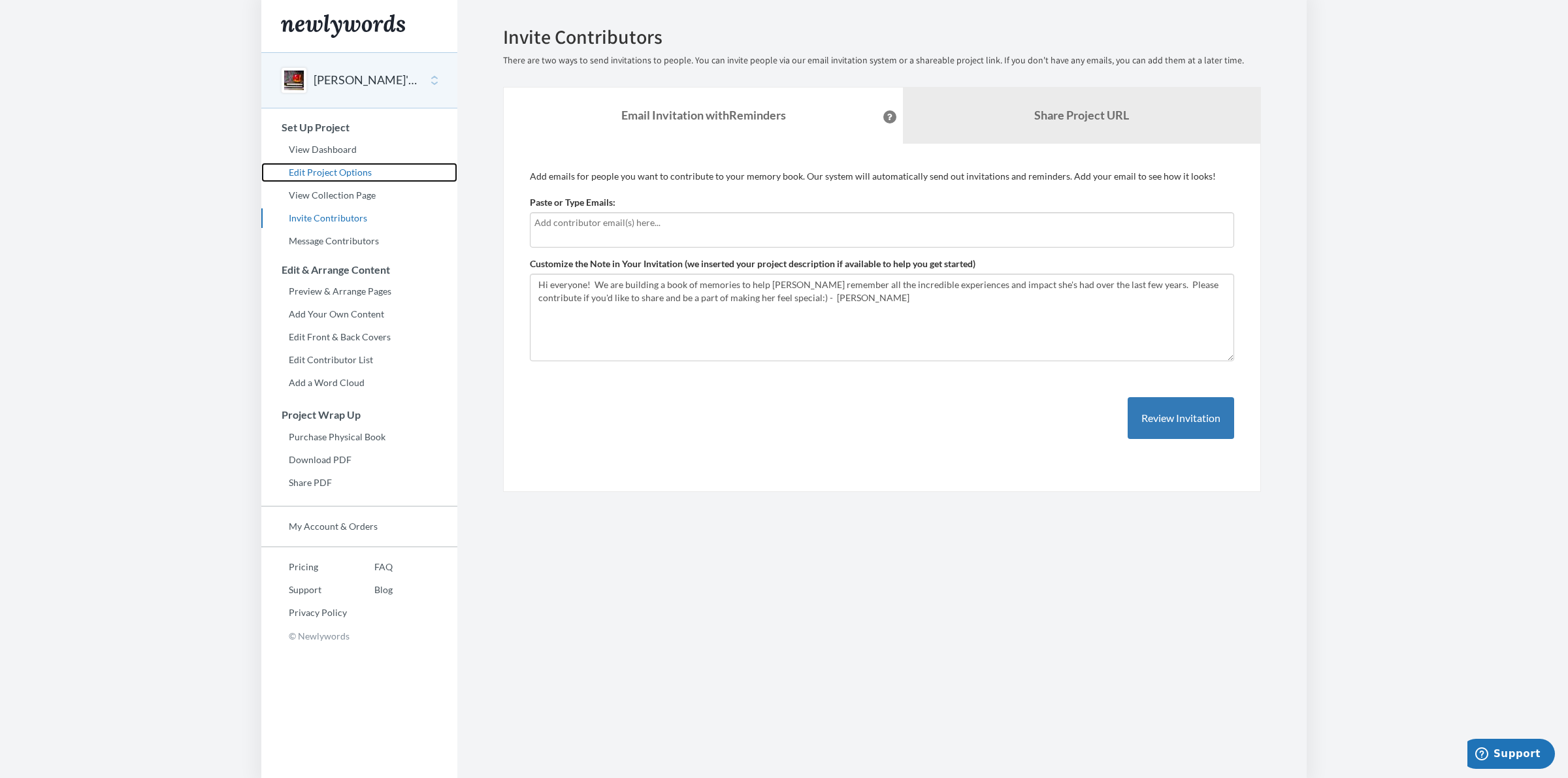
click at [305, 171] on link "Edit Project Options" at bounding box center [359, 173] width 196 height 20
